Goal: Contribute content: Add original content to the website for others to see

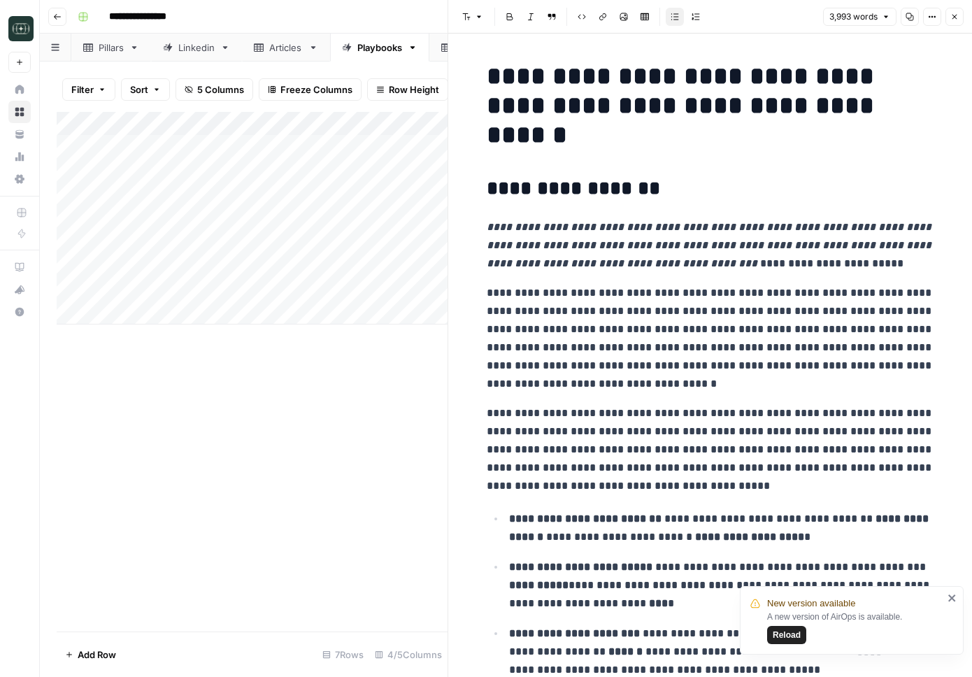
scroll to position [11304, 0]
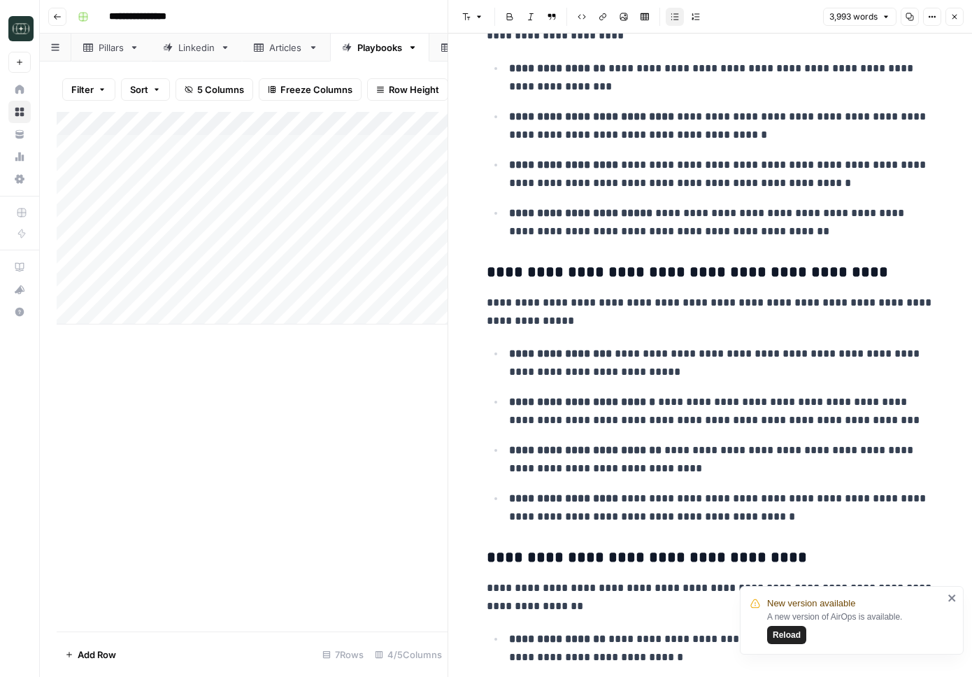
click at [55, 16] on icon "button" at bounding box center [57, 17] width 8 height 8
click at [12, 87] on link "Home" at bounding box center [19, 89] width 22 height 22
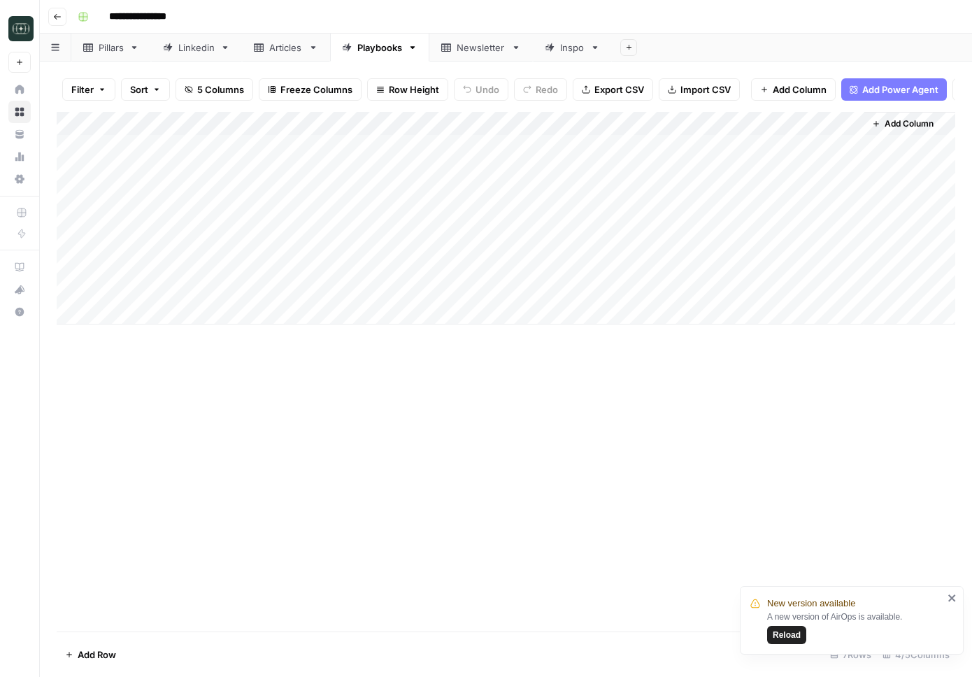
click at [62, 17] on button "Go back" at bounding box center [57, 17] width 18 height 18
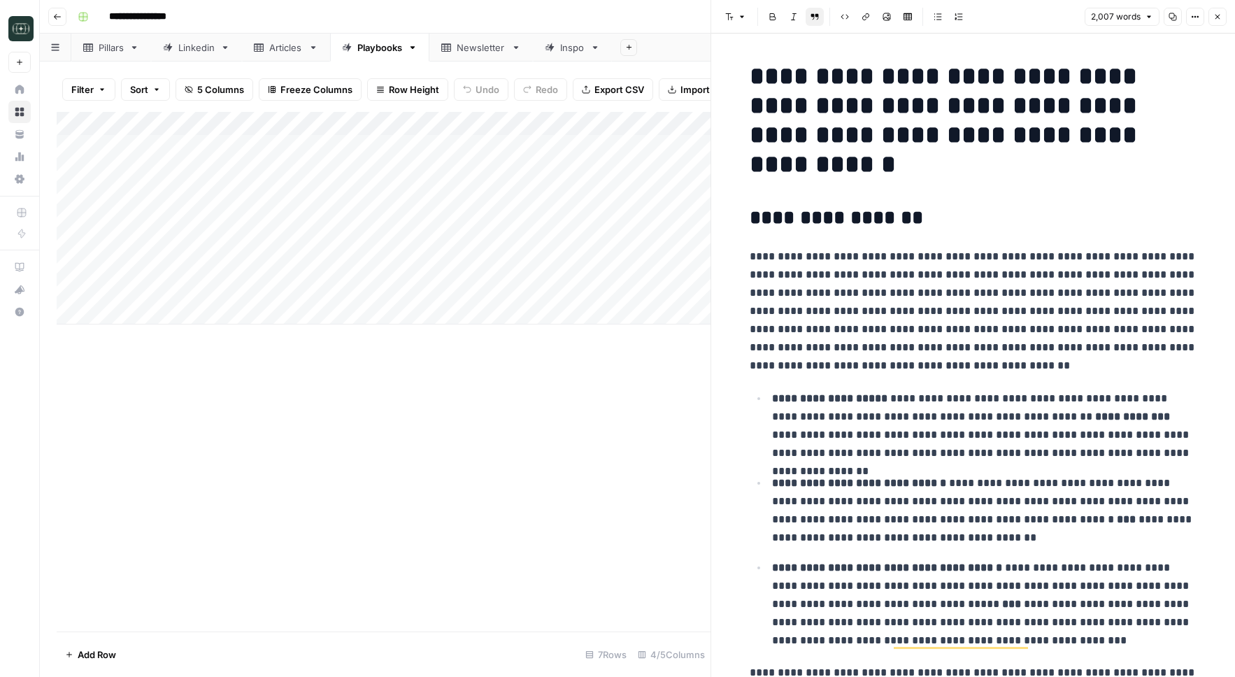
click at [57, 21] on button "Go back" at bounding box center [57, 17] width 18 height 18
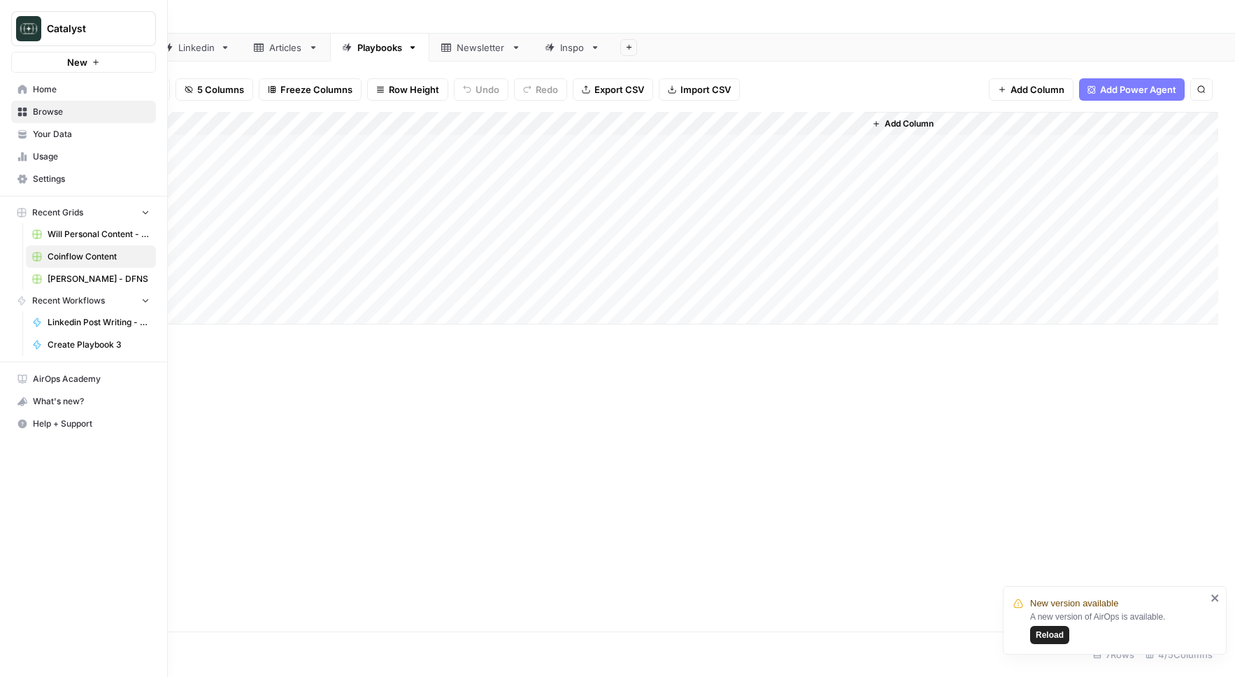
click at [83, 230] on span "Will Personal Content - [DATE]" at bounding box center [99, 234] width 102 height 13
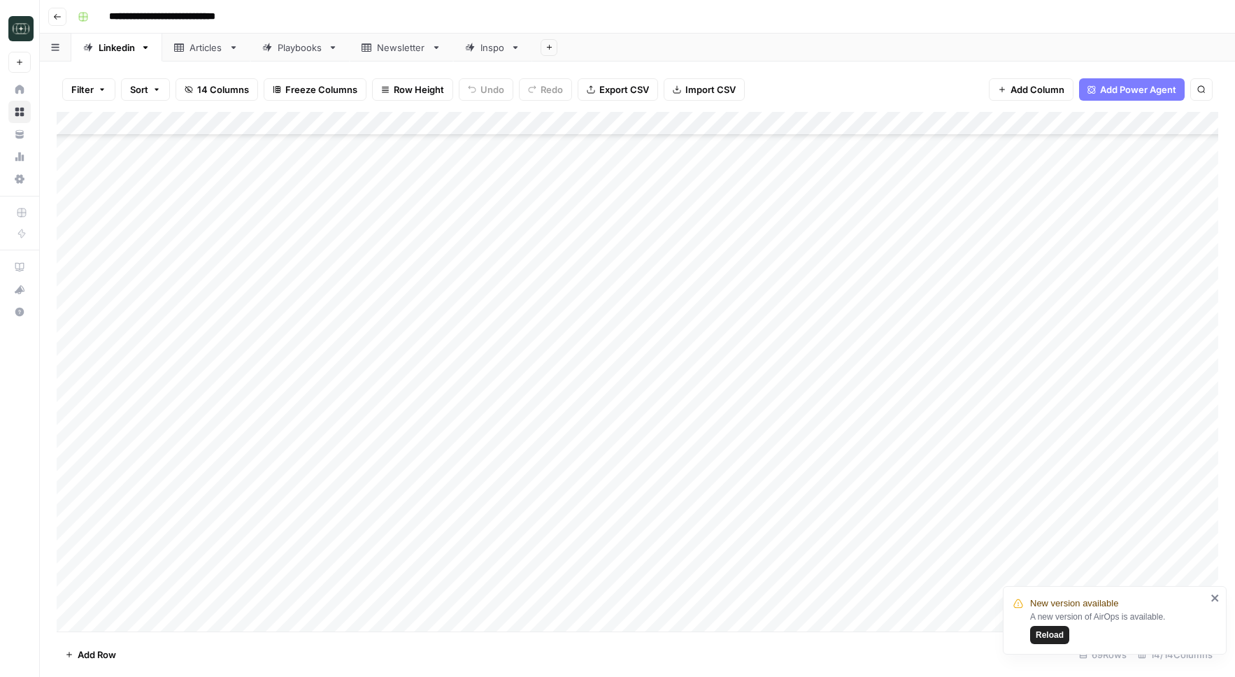
scroll to position [1167, 0]
click at [346, 624] on div "Add Column" at bounding box center [637, 372] width 1161 height 520
click at [354, 598] on div "Add Column" at bounding box center [637, 372] width 1161 height 520
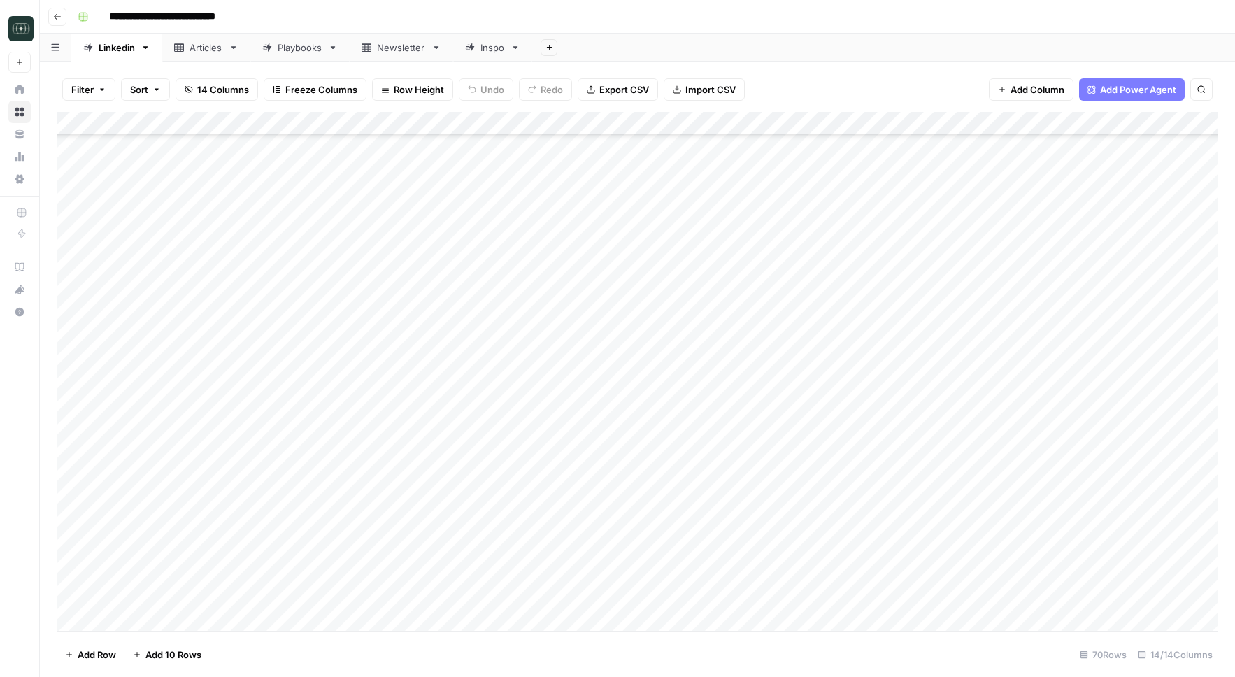
click at [354, 598] on div "Add Column" at bounding box center [637, 372] width 1161 height 520
type textarea "**********"
click at [596, 599] on div "Add Column" at bounding box center [637, 372] width 1161 height 520
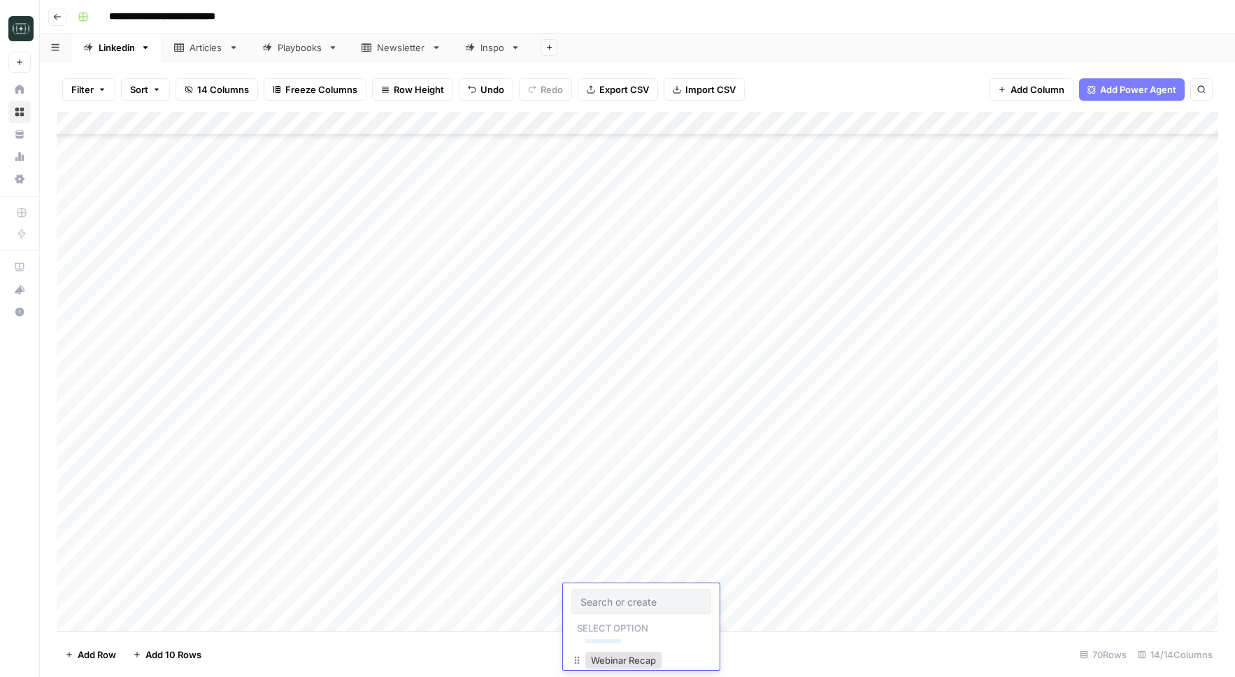
click at [496, 523] on div "Add Column" at bounding box center [637, 372] width 1161 height 520
click at [138, 628] on div "Add Column" at bounding box center [637, 372] width 1161 height 520
click at [166, 612] on div "Add Column" at bounding box center [637, 372] width 1161 height 520
click at [613, 543] on div "Add Column" at bounding box center [637, 372] width 1161 height 520
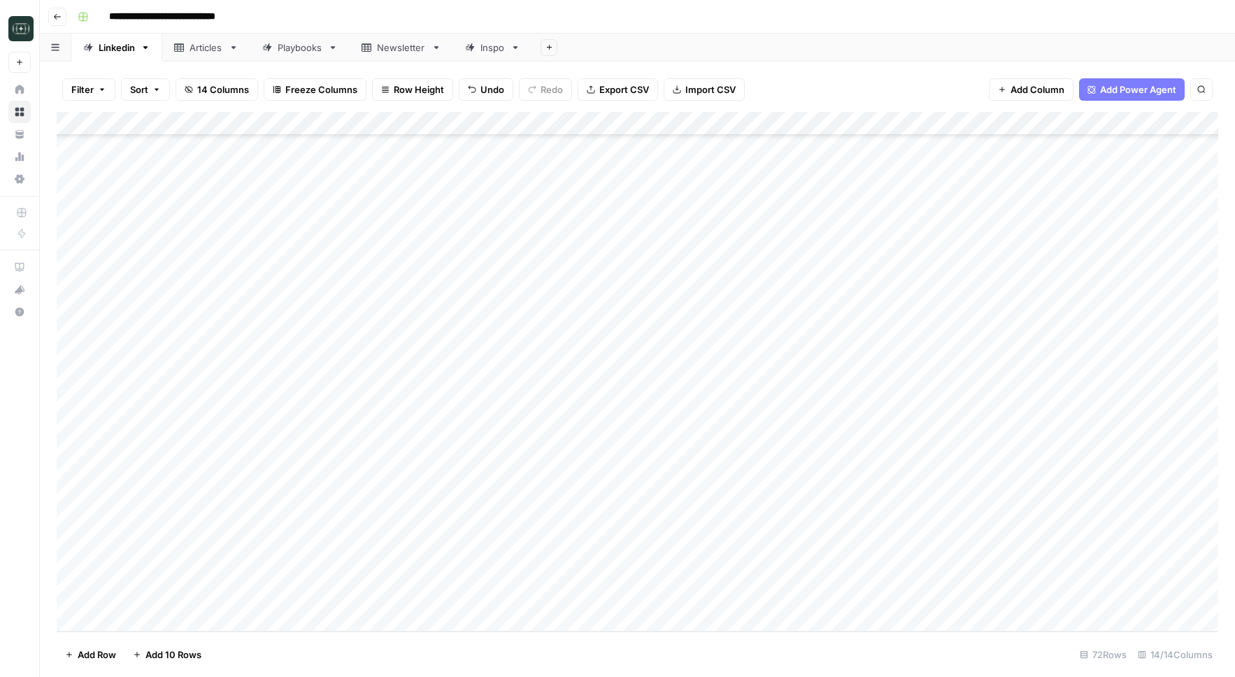
click at [613, 543] on div "Add Column" at bounding box center [637, 372] width 1161 height 520
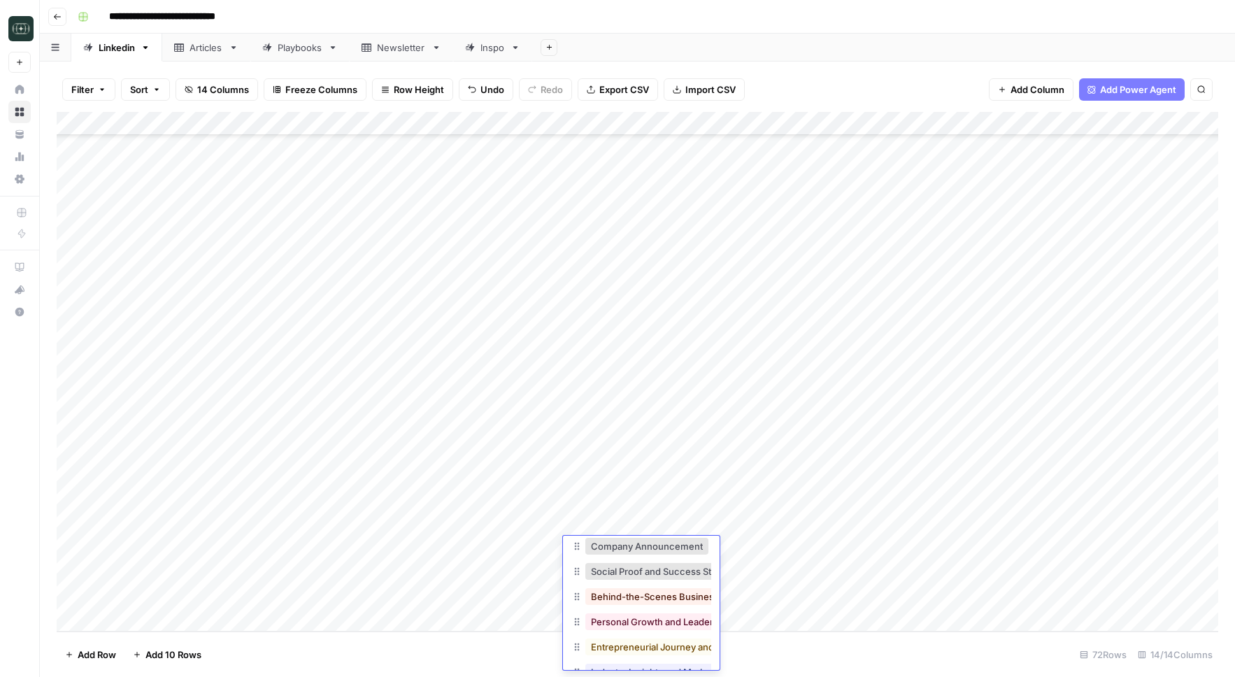
scroll to position [84, 0]
click at [668, 596] on button "Personal Growth and Leadership Insights" at bounding box center [679, 597] width 188 height 17
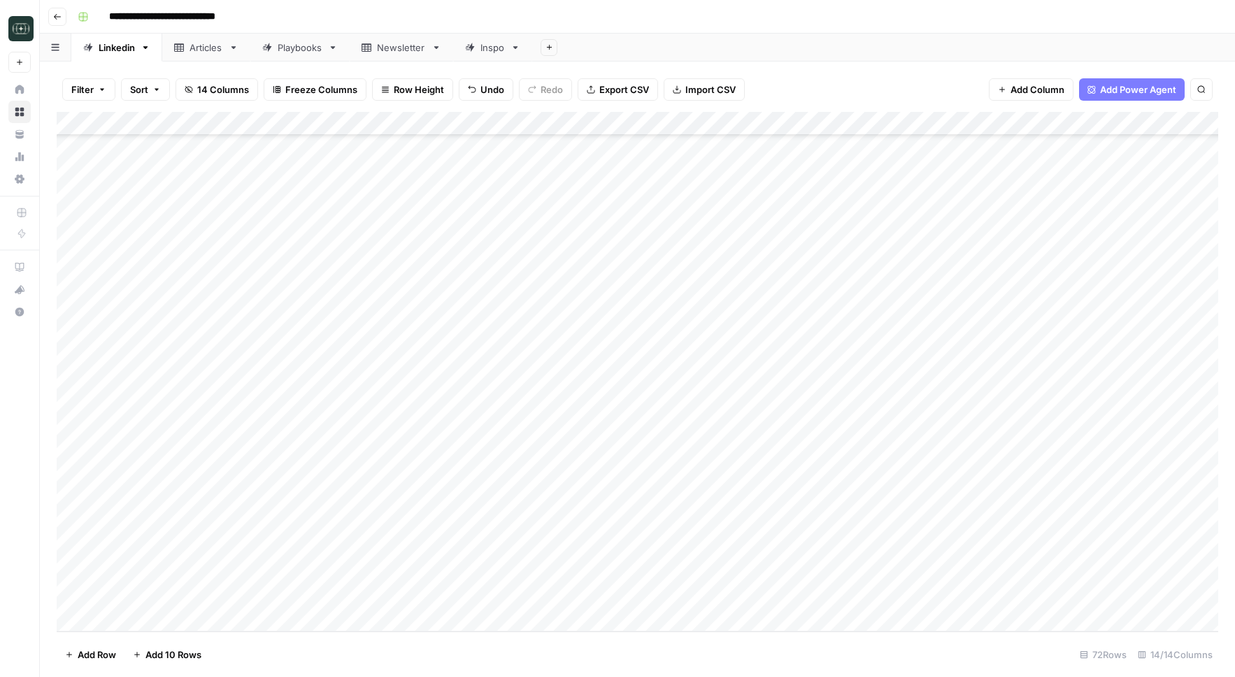
click at [726, 545] on div "Add Column" at bounding box center [637, 372] width 1161 height 520
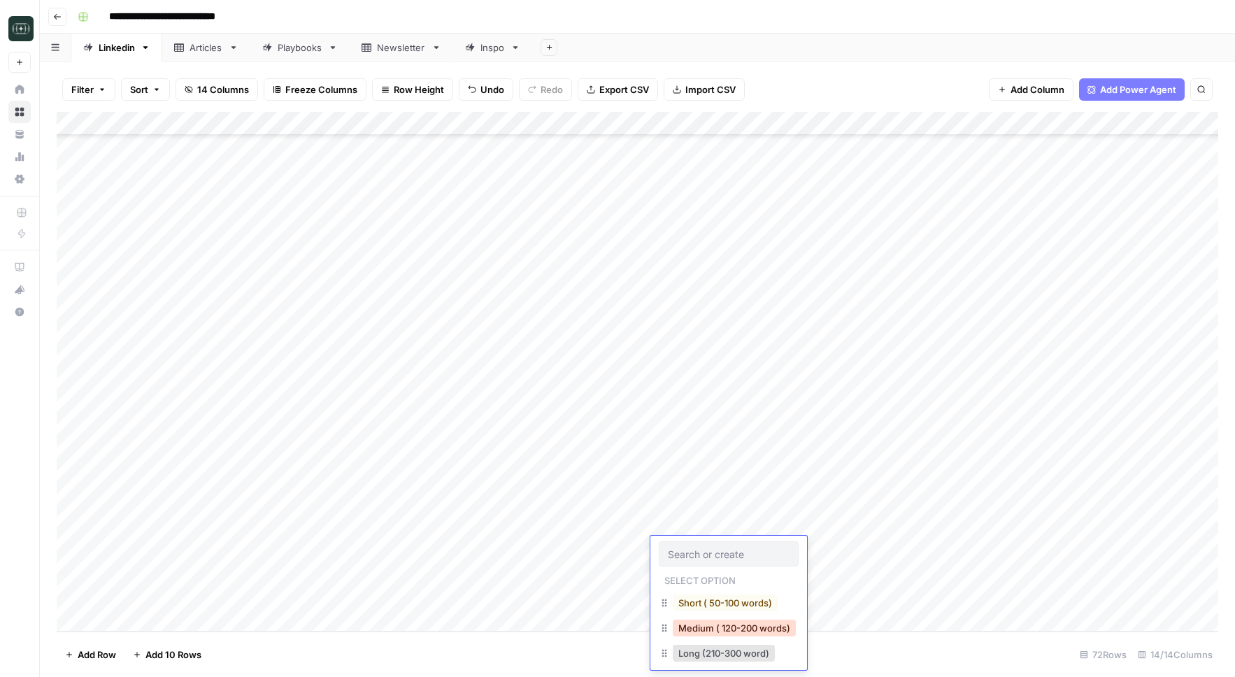
click at [695, 636] on button "Medium ( 120-200 words)" at bounding box center [734, 627] width 123 height 17
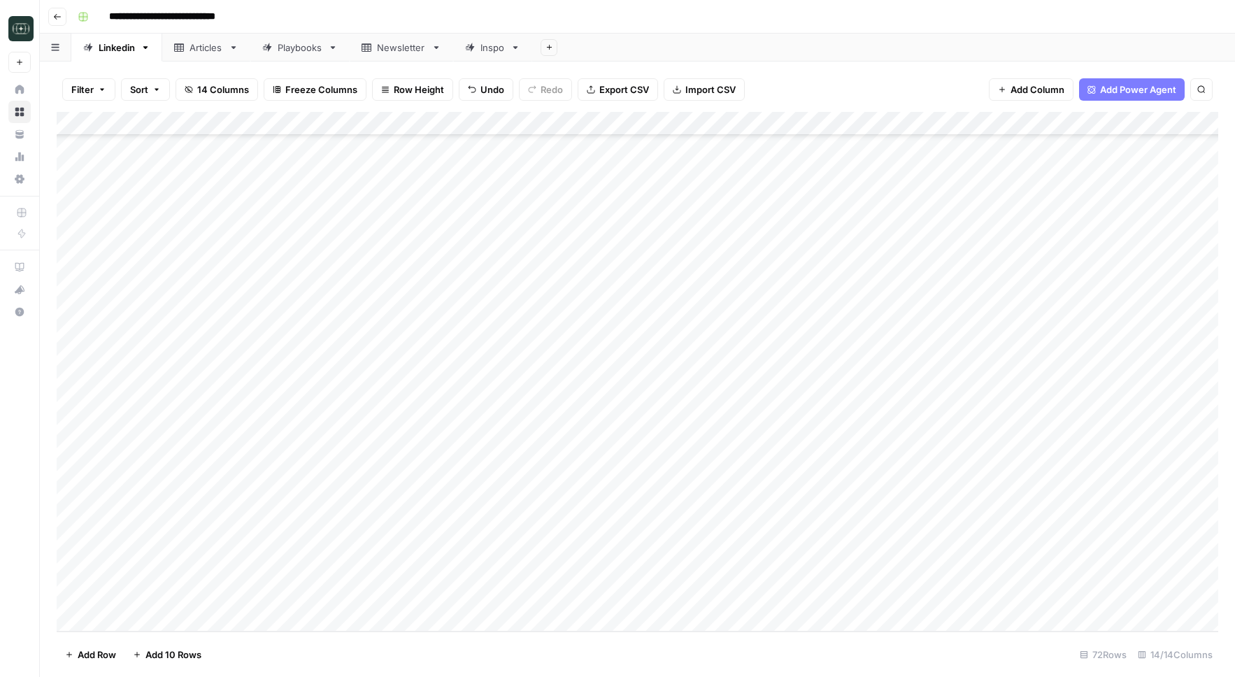
click at [849, 549] on div "Add Column" at bounding box center [637, 372] width 1161 height 520
click at [596, 551] on div "Add Column" at bounding box center [637, 372] width 1161 height 520
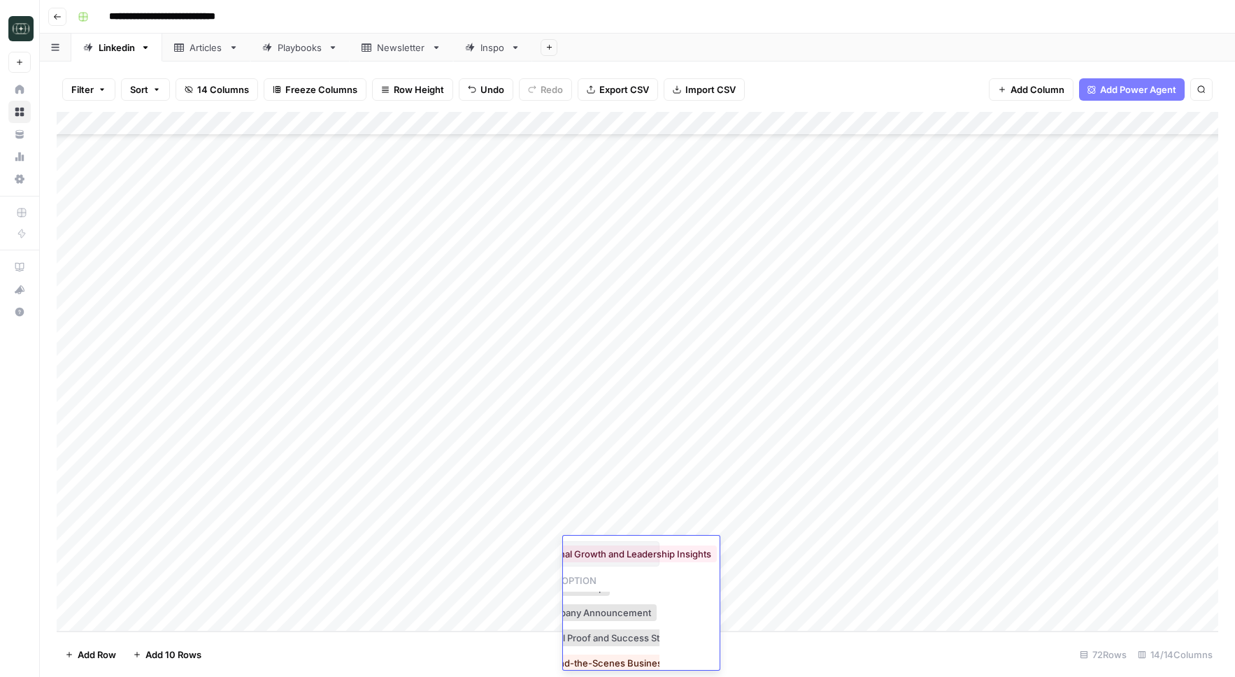
scroll to position [148, 0]
click at [513, 603] on div "Add Column" at bounding box center [637, 372] width 1161 height 520
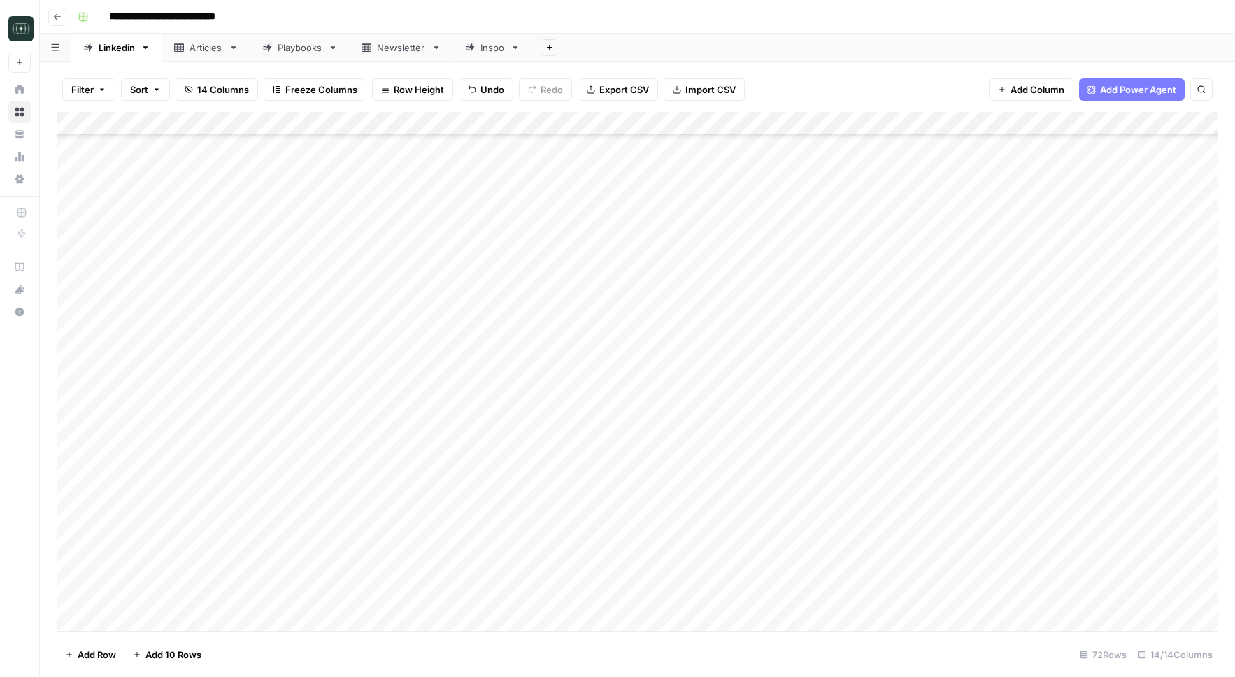
click at [610, 549] on div "Add Column" at bounding box center [637, 372] width 1161 height 520
type input "person"
type input "Personal Story"
click at [845, 547] on div "Add Column" at bounding box center [637, 372] width 1161 height 520
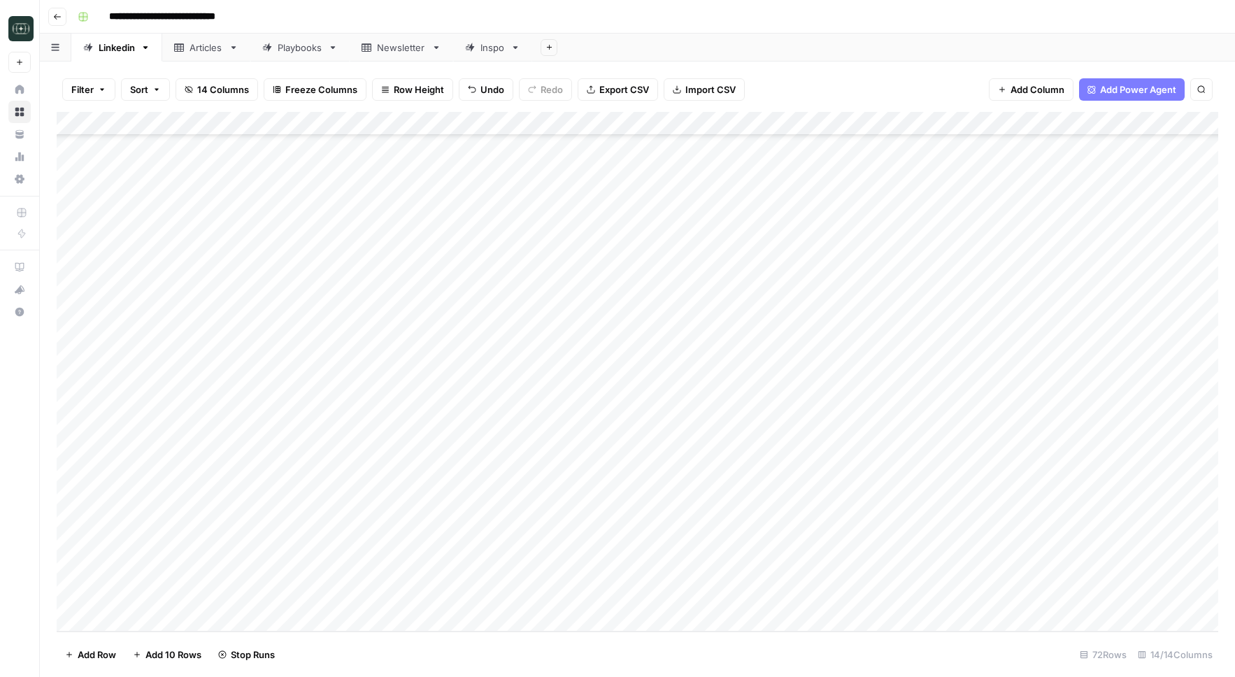
click at [403, 550] on div "Add Column" at bounding box center [637, 372] width 1161 height 520
click at [401, 607] on div "Add Column" at bounding box center [637, 372] width 1161 height 520
click at [366, 583] on div "Add Column" at bounding box center [637, 372] width 1161 height 520
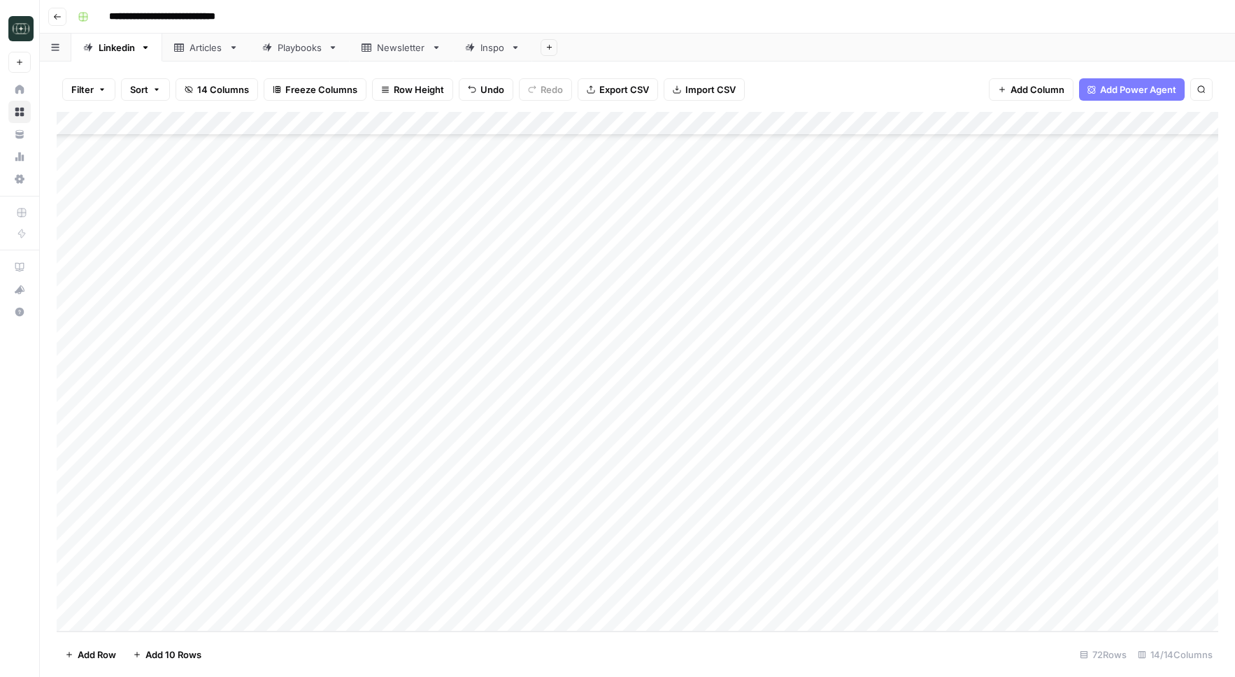
click at [459, 631] on footer "Add Row Add 10 Rows 72 Rows 14/14 Columns" at bounding box center [637, 653] width 1161 height 45
click at [590, 572] on div "Add Column" at bounding box center [637, 372] width 1161 height 520
click at [587, 572] on div "Add Column" at bounding box center [637, 372] width 1161 height 520
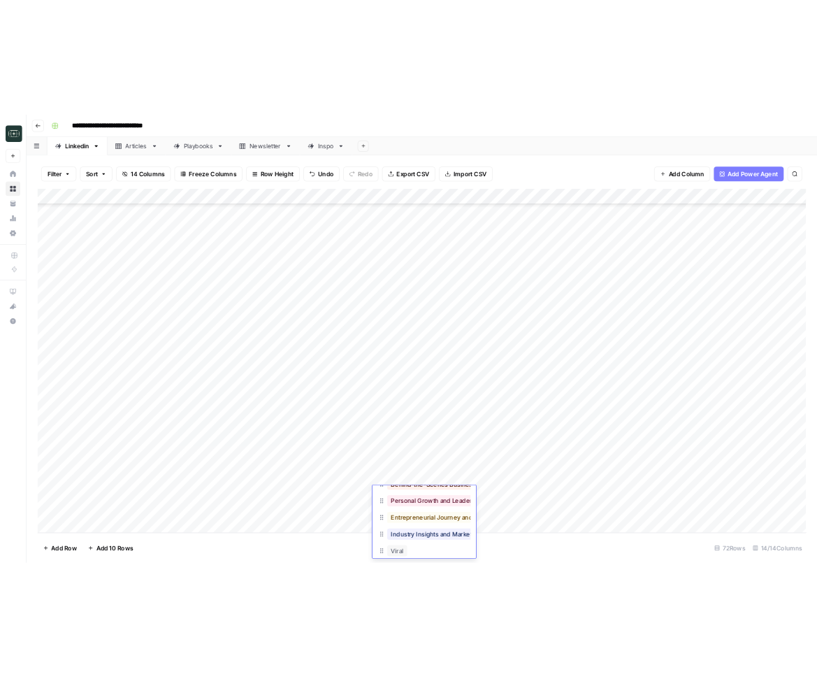
scroll to position [136, 0]
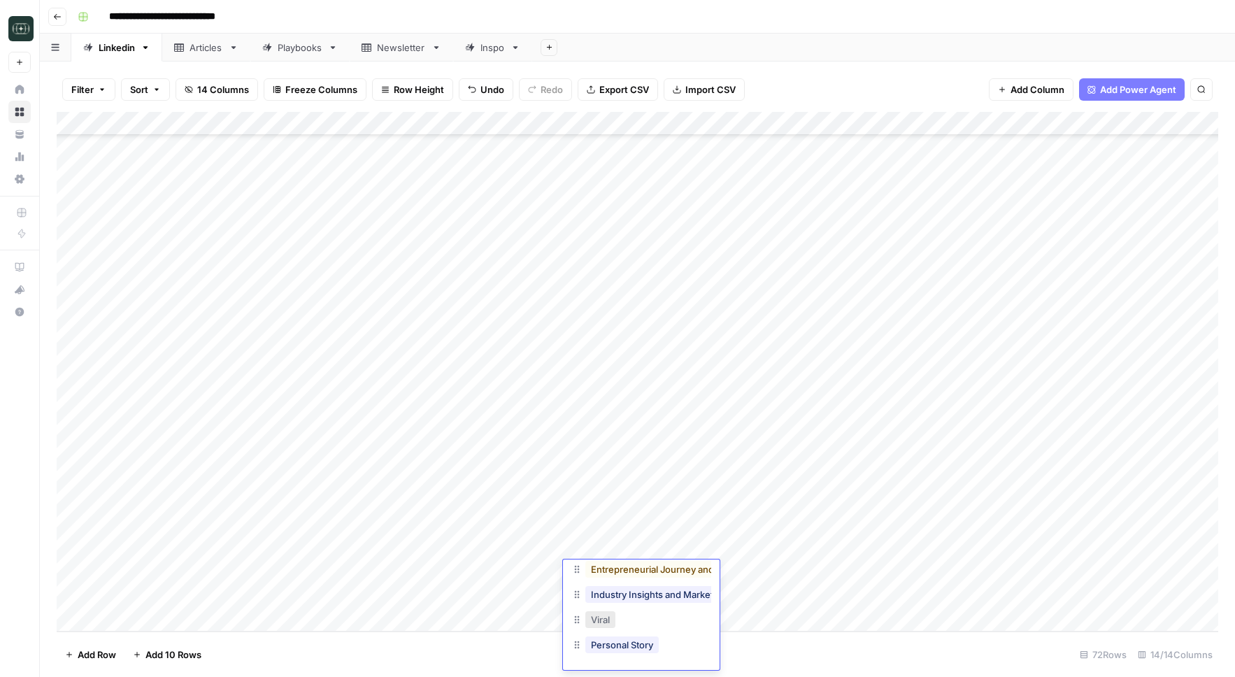
click at [606, 615] on button "Viral" at bounding box center [600, 619] width 30 height 17
click at [726, 568] on div "Add Column" at bounding box center [637, 372] width 1161 height 520
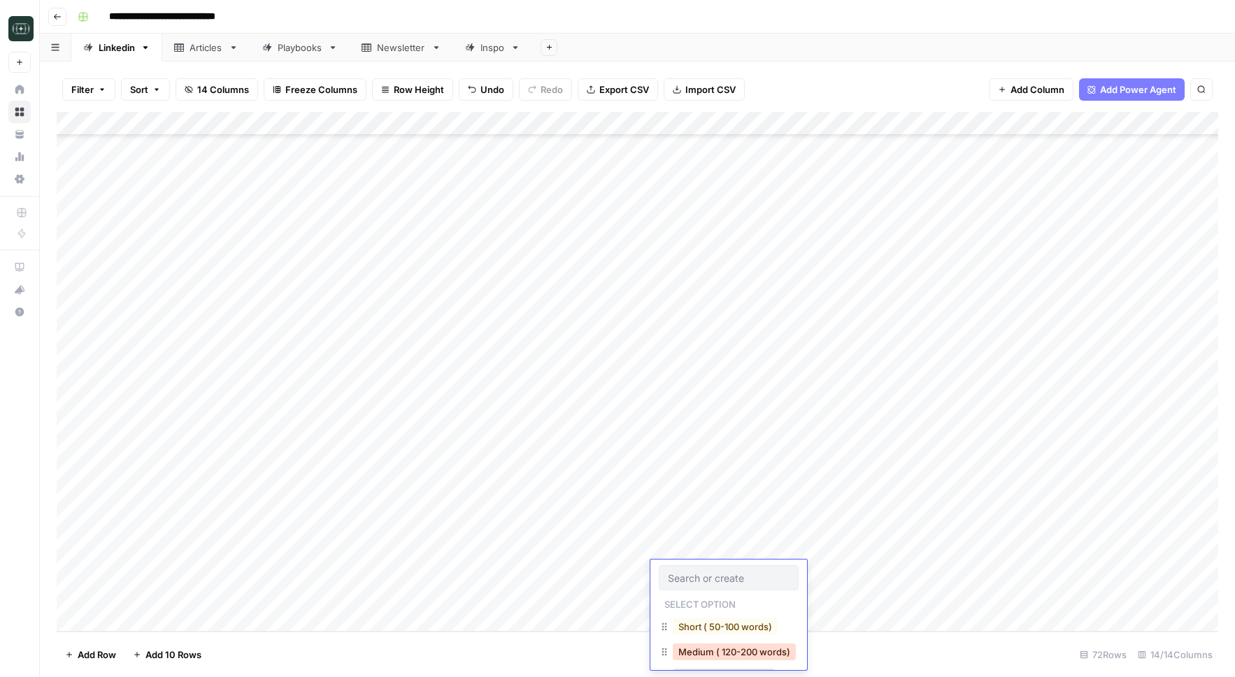
click at [694, 650] on button "Medium ( 120-200 words)" at bounding box center [734, 651] width 123 height 17
click at [859, 575] on div "Add Column" at bounding box center [637, 372] width 1161 height 520
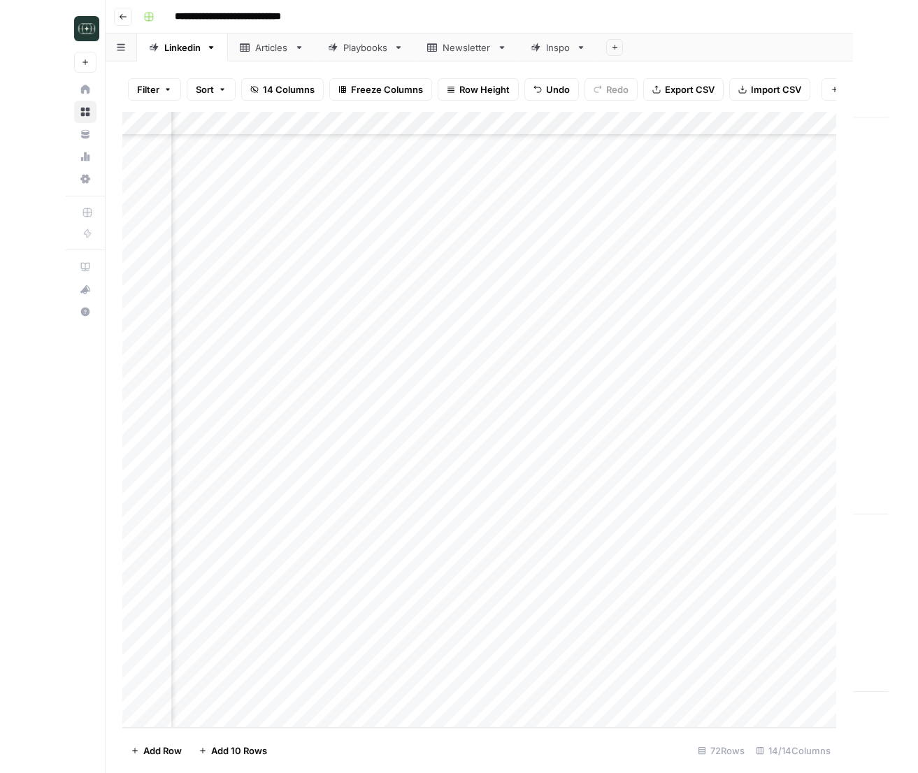
scroll to position [1142, 480]
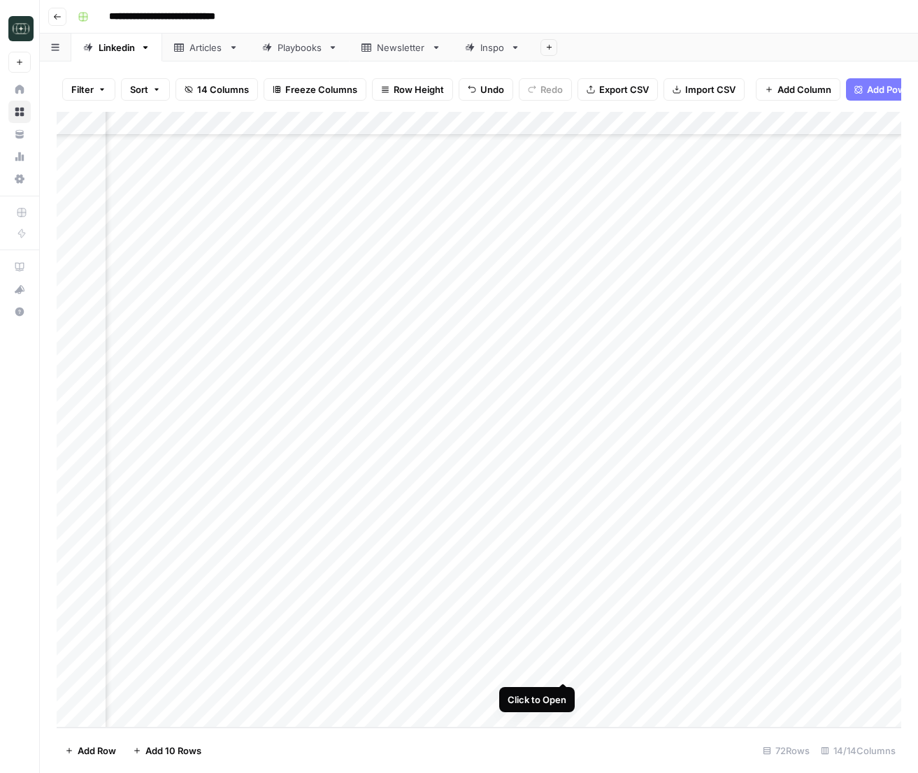
click at [566, 668] on div "Add Column" at bounding box center [479, 420] width 845 height 616
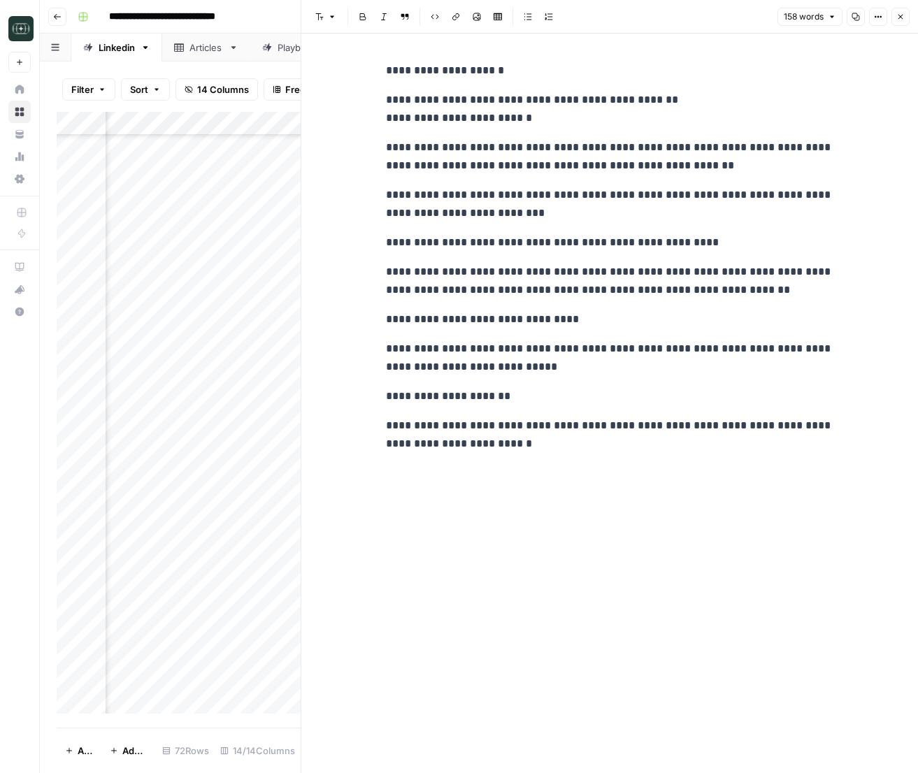
drag, startPoint x: 905, startPoint y: 15, endPoint x: 804, endPoint y: 222, distance: 230.5
click at [905, 15] on button "Close" at bounding box center [900, 17] width 18 height 18
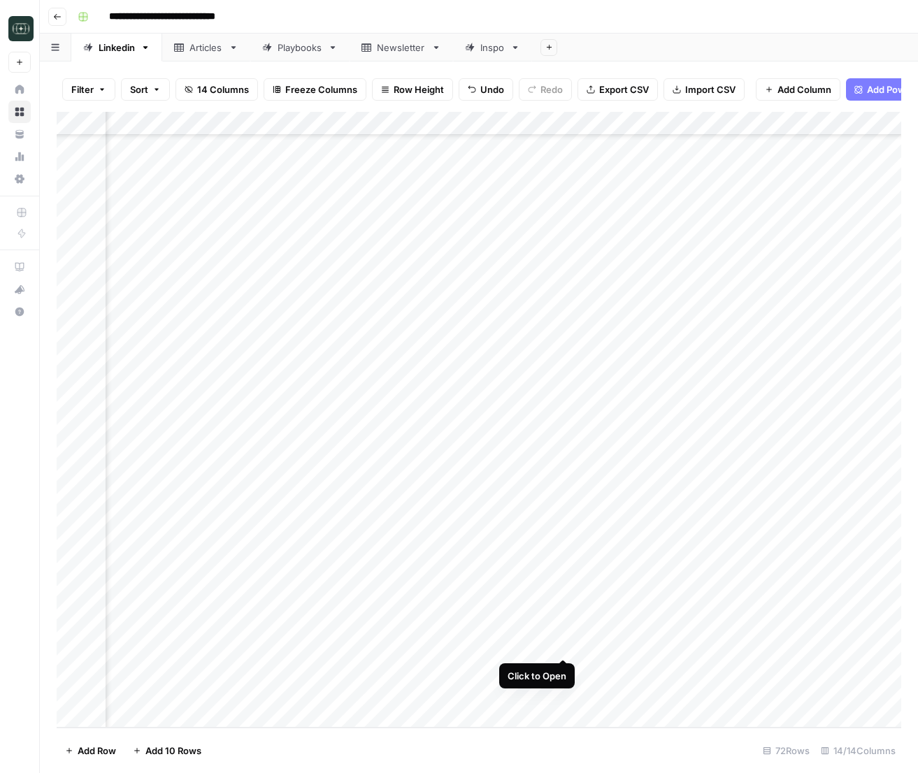
click at [567, 643] on div "Add Column" at bounding box center [479, 420] width 845 height 616
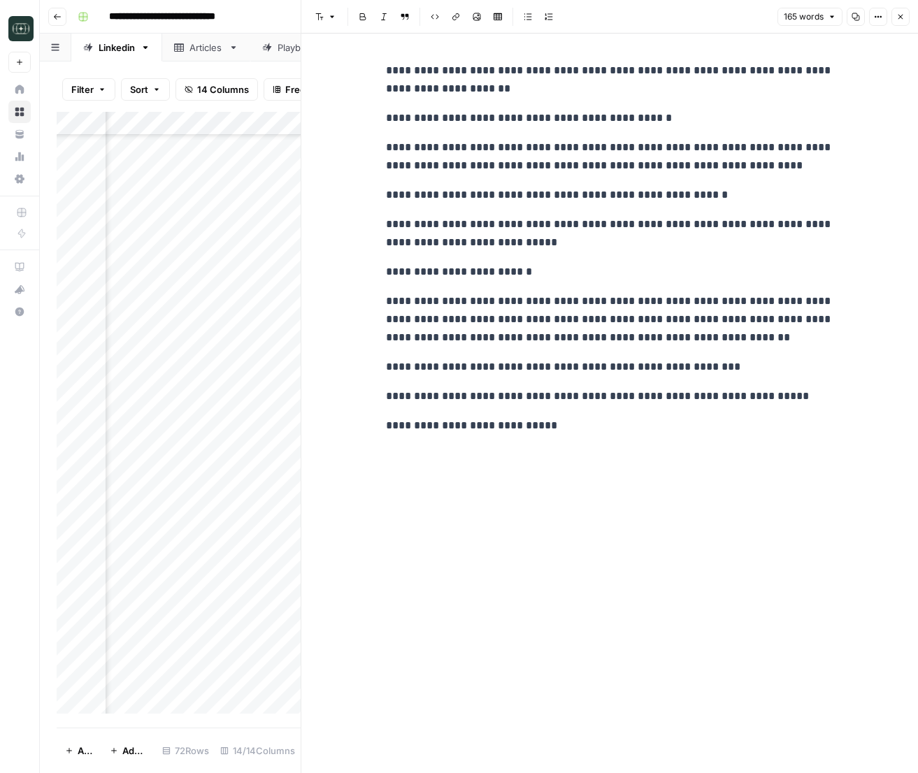
drag, startPoint x: 903, startPoint y: 22, endPoint x: 724, endPoint y: 301, distance: 330.5
click at [903, 22] on button "Close" at bounding box center [900, 17] width 18 height 18
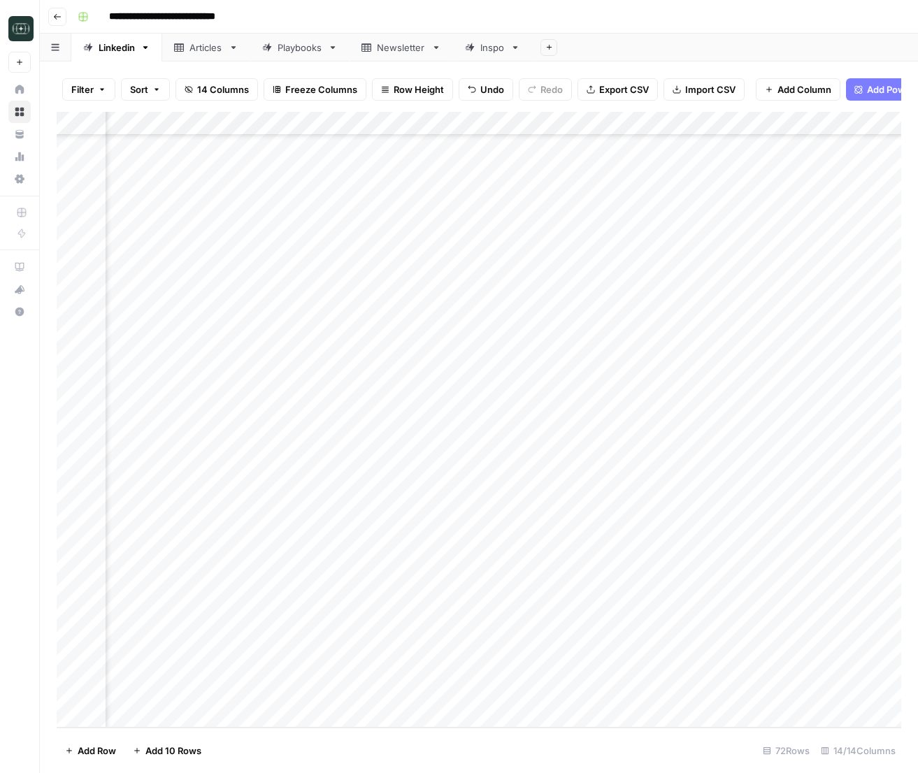
click at [562, 667] on div "Add Column" at bounding box center [479, 420] width 845 height 616
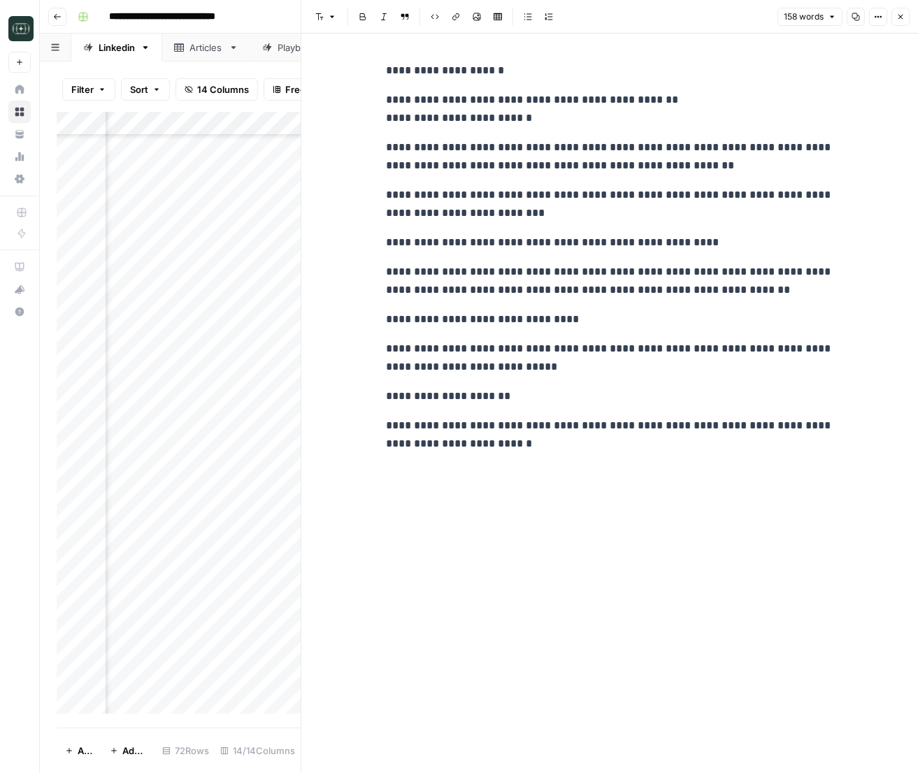
click at [862, 15] on button "Copy" at bounding box center [856, 17] width 18 height 18
click at [903, 8] on button "Close" at bounding box center [900, 17] width 18 height 18
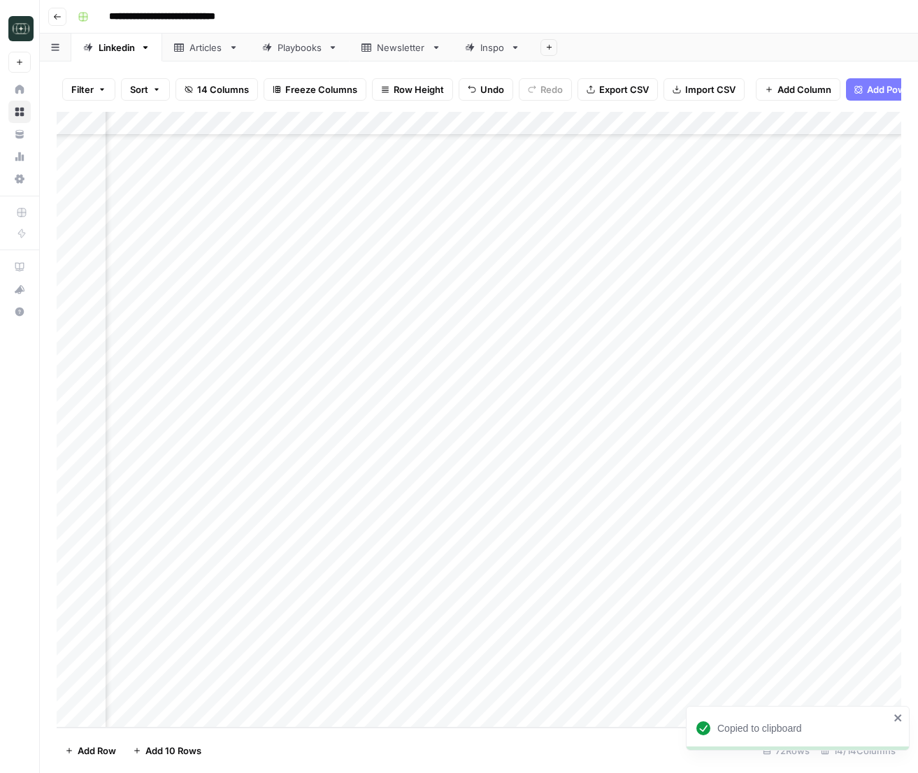
scroll to position [1142, 34]
click at [382, 676] on div "Add Column" at bounding box center [479, 420] width 845 height 616
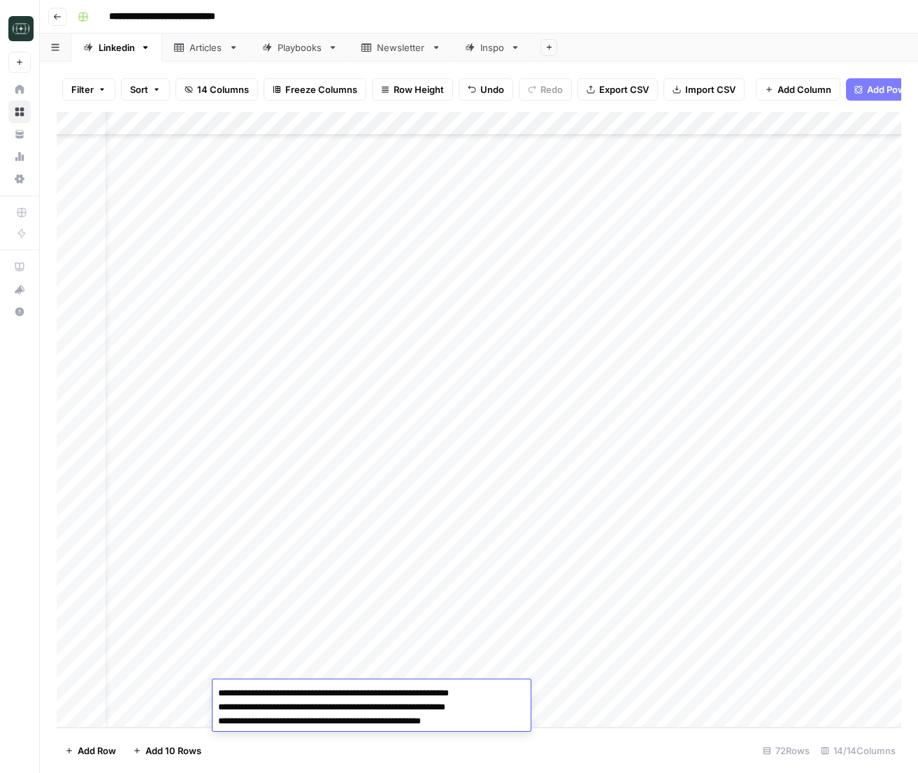
type textarea "**********"
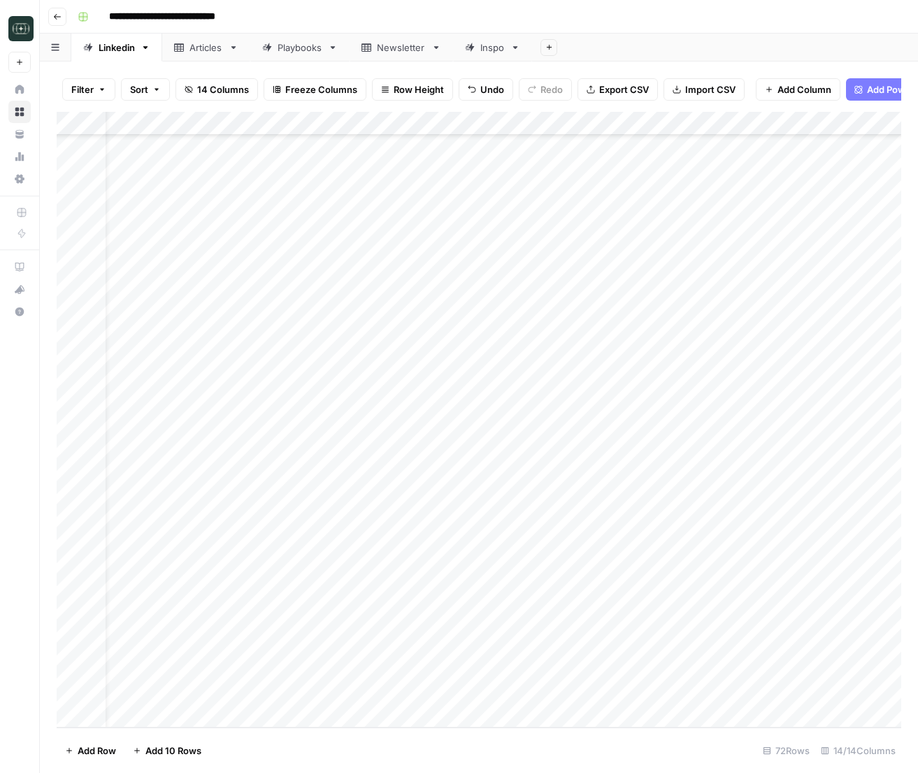
click at [561, 676] on div "Add Column" at bounding box center [479, 420] width 845 height 616
drag, startPoint x: 564, startPoint y: 714, endPoint x: 610, endPoint y: 720, distance: 46.6
click at [564, 676] on button "Viral" at bounding box center [566, 716] width 30 height 17
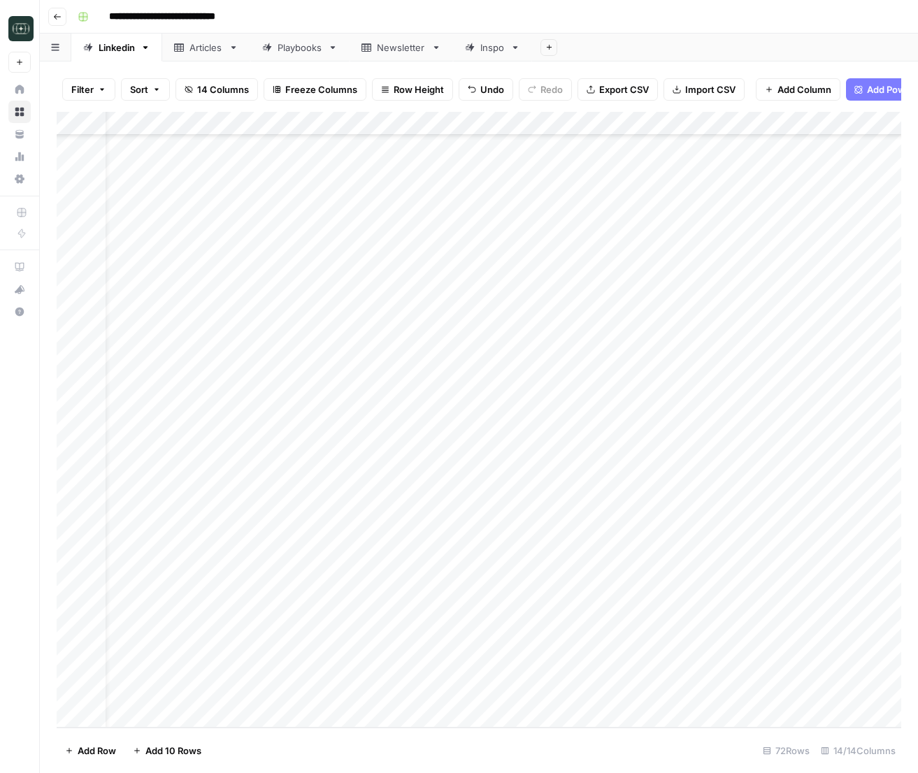
click at [666, 676] on div "Add Column" at bounding box center [479, 420] width 845 height 616
drag, startPoint x: 685, startPoint y: 743, endPoint x: 753, endPoint y: 725, distance: 70.7
click at [685, 676] on button "Short ( 50-100 words)" at bounding box center [690, 746] width 105 height 17
click at [782, 676] on div "Add Column" at bounding box center [479, 420] width 845 height 616
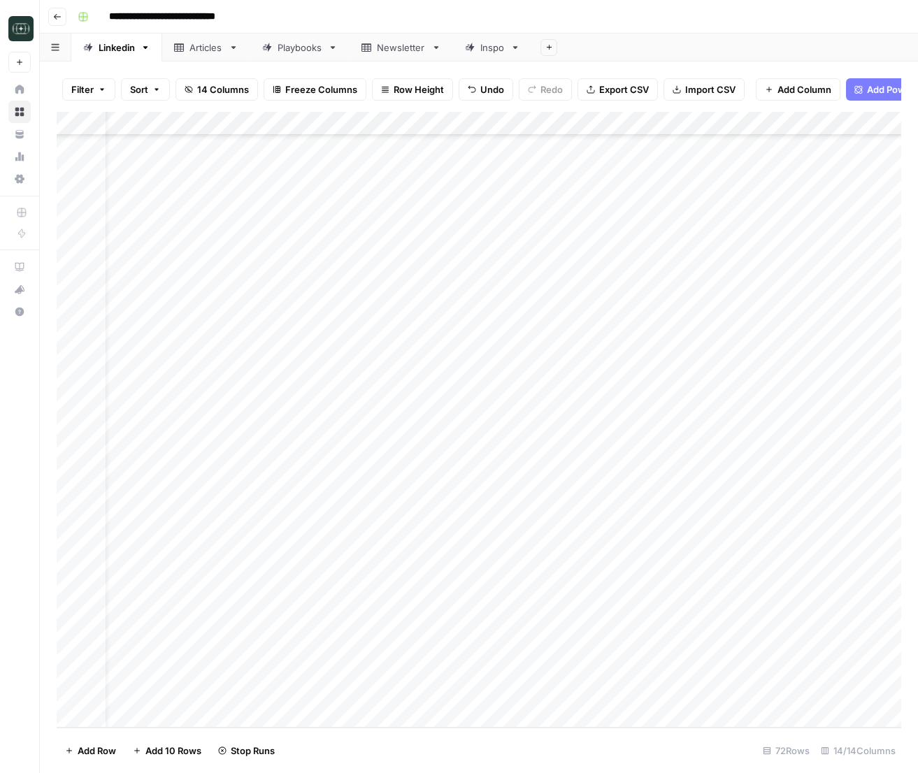
click at [401, 676] on div "Add Column" at bounding box center [479, 420] width 845 height 616
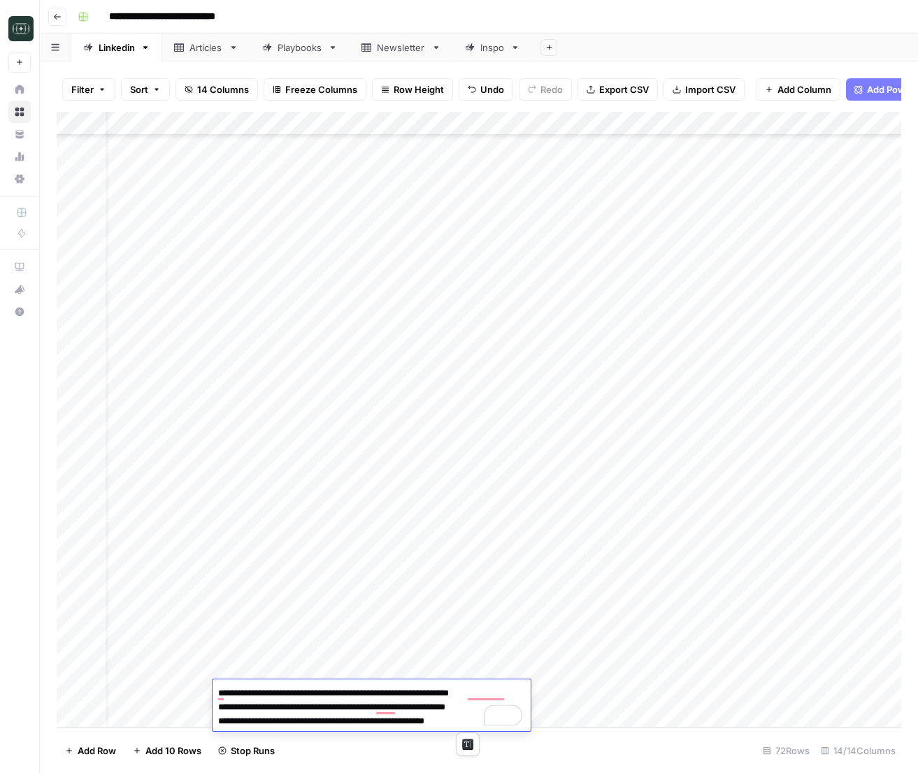
click at [443, 668] on div "Add Column" at bounding box center [479, 420] width 845 height 616
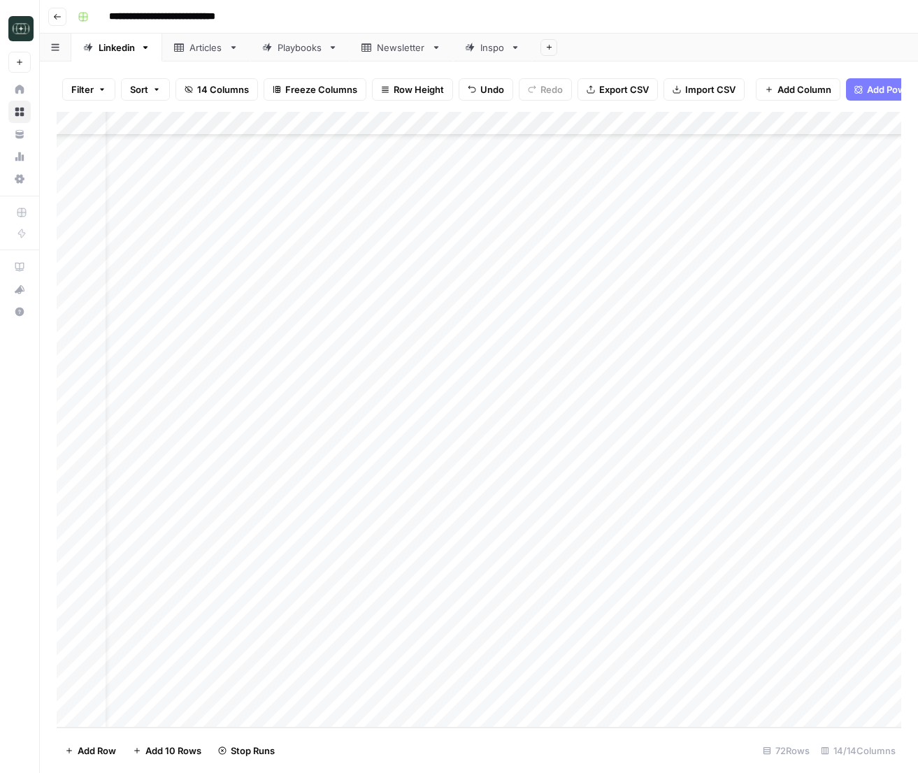
click at [410, 676] on div "Add Column" at bounding box center [479, 420] width 845 height 616
type textarea "**********"
click at [599, 676] on div "Add Column" at bounding box center [479, 420] width 845 height 616
click at [578, 676] on div "Add Column" at bounding box center [479, 420] width 845 height 616
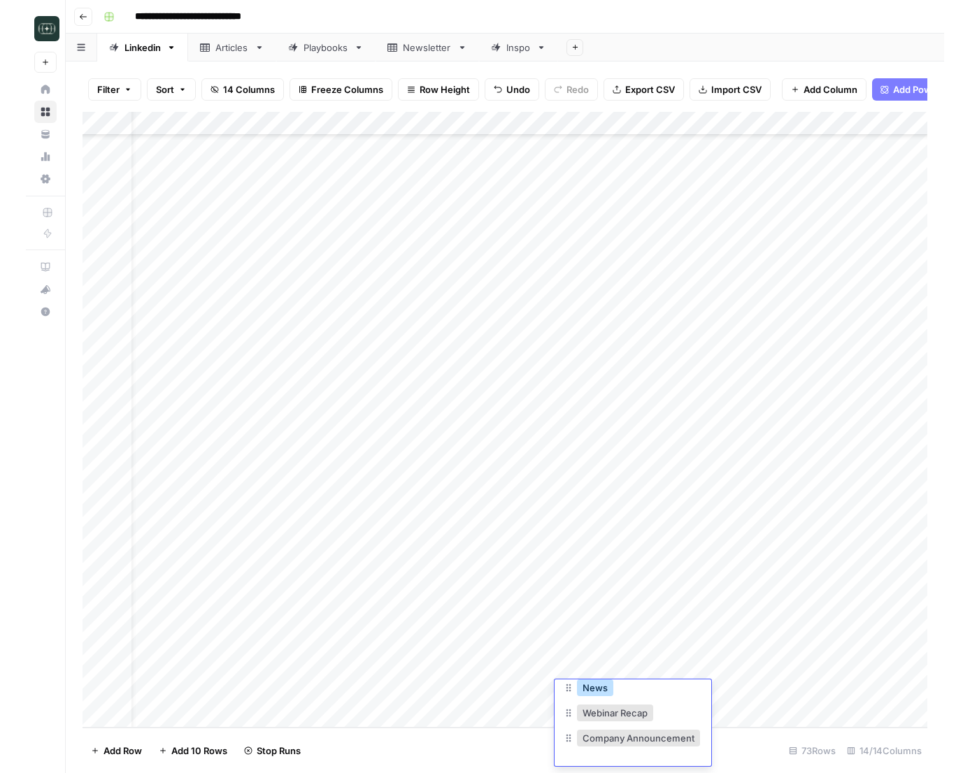
scroll to position [1, 0]
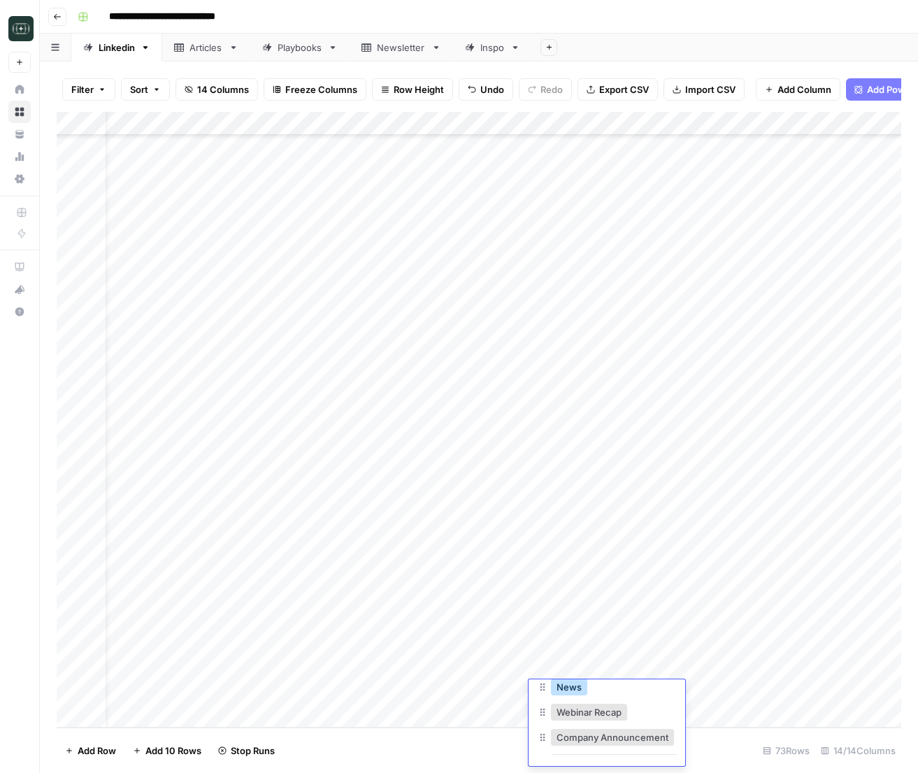
click at [580, 676] on button "News" at bounding box center [569, 687] width 36 height 17
click at [685, 676] on div "Add Column" at bounding box center [479, 420] width 845 height 616
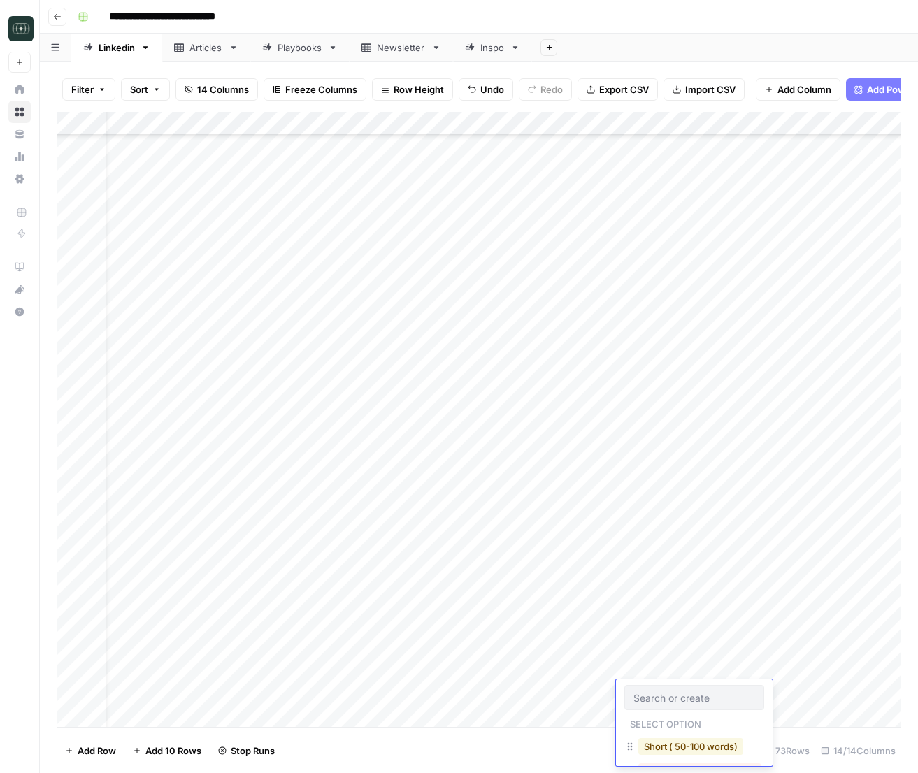
click at [692, 676] on button "Short ( 50-100 words)" at bounding box center [690, 746] width 105 height 17
click at [823, 676] on div "Add Column" at bounding box center [479, 420] width 845 height 616
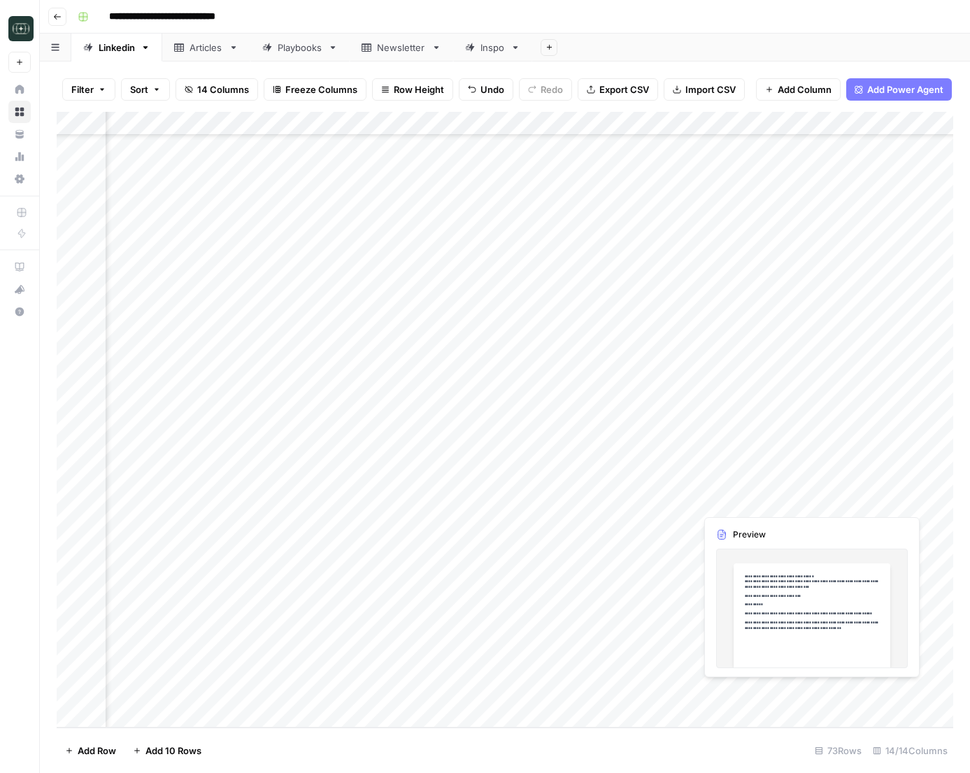
scroll to position [1166, 196]
